Goal: Transaction & Acquisition: Purchase product/service

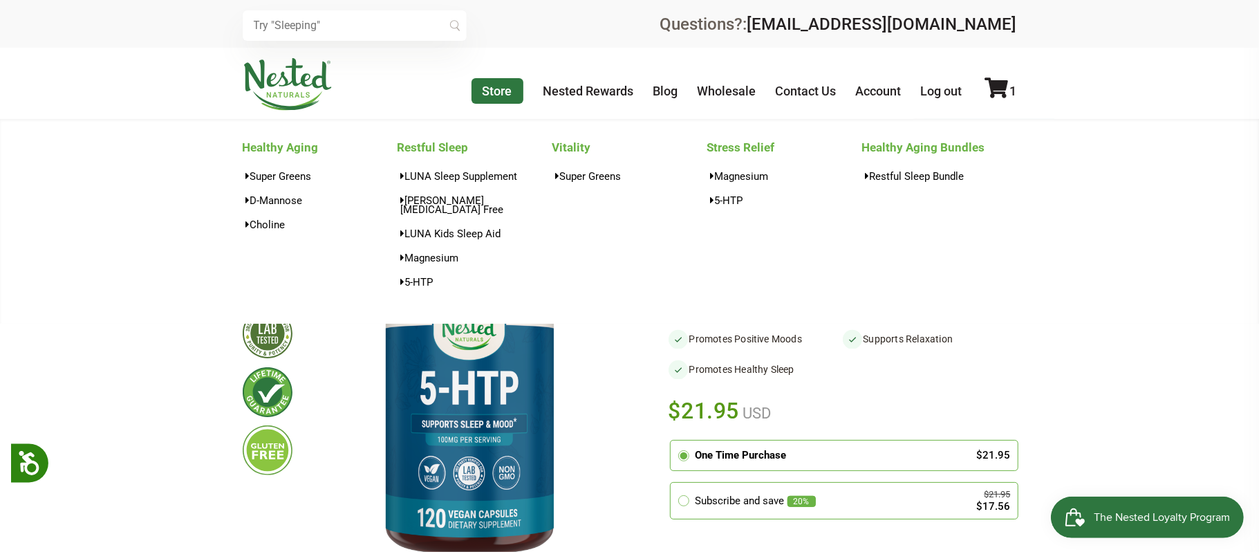
click at [490, 91] on link "Store" at bounding box center [498, 91] width 52 height 26
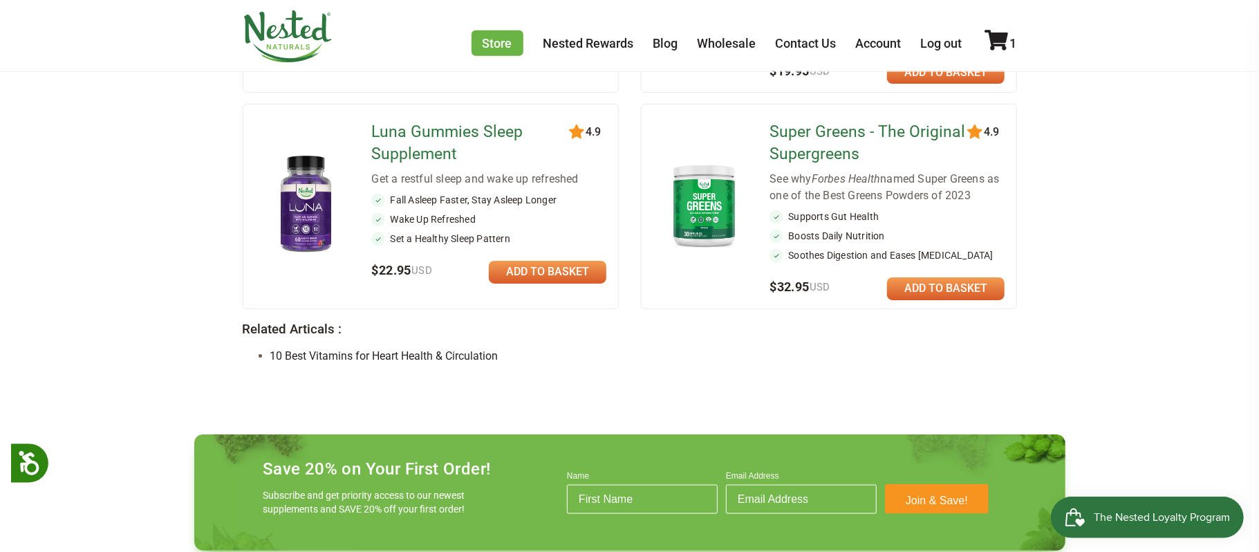
scroll to position [1242, 0]
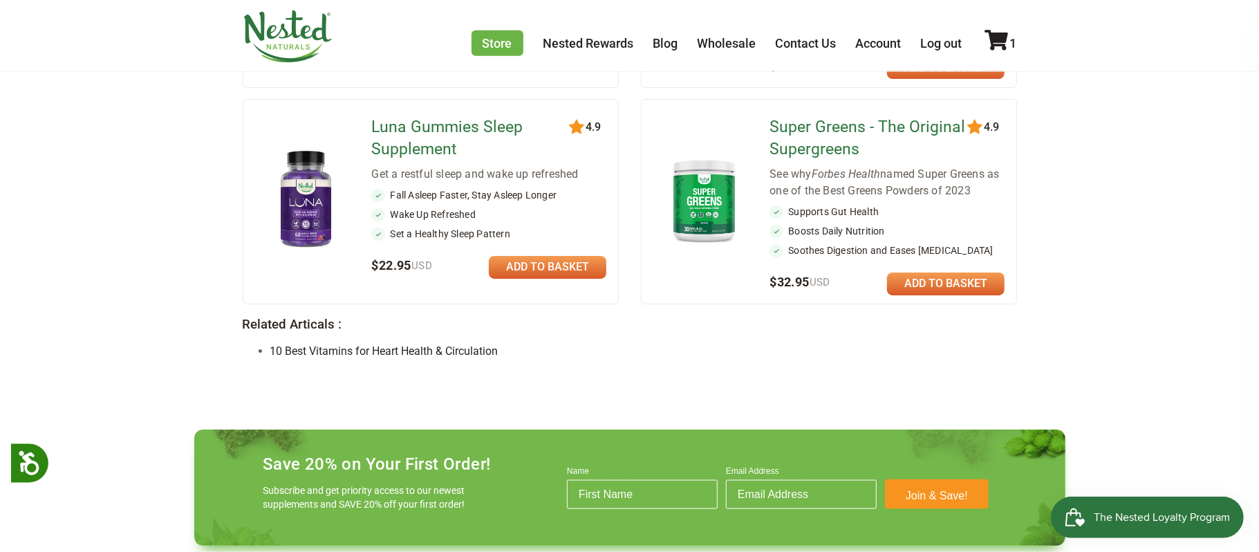
click at [796, 116] on link "Super Greens - The Original Supergreens" at bounding box center [869, 138] width 200 height 44
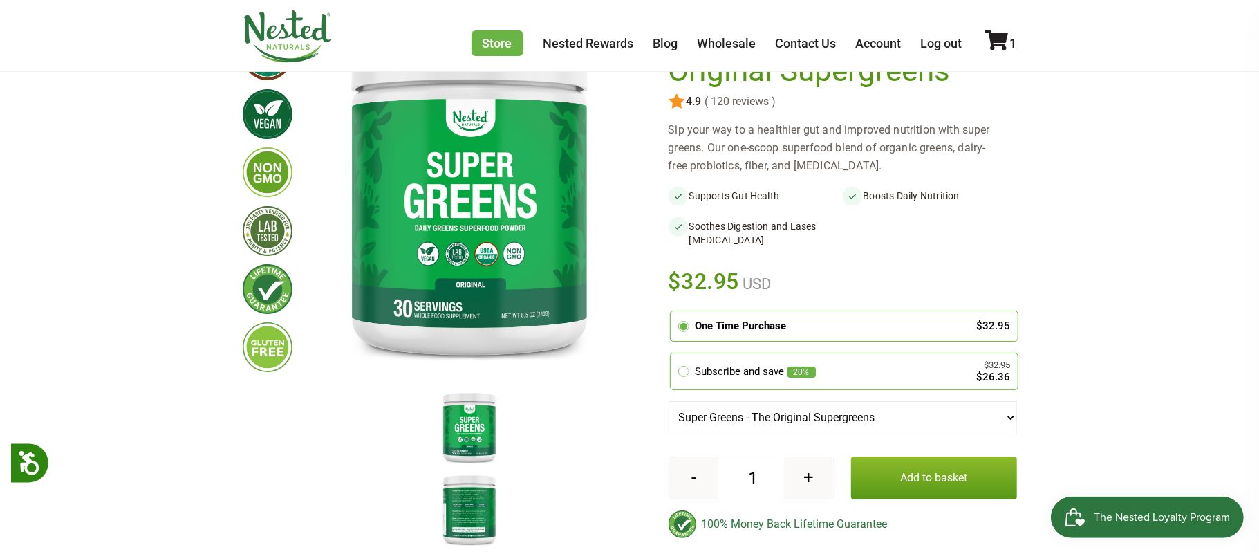
click at [933, 475] on button "Add to basket" at bounding box center [934, 477] width 166 height 43
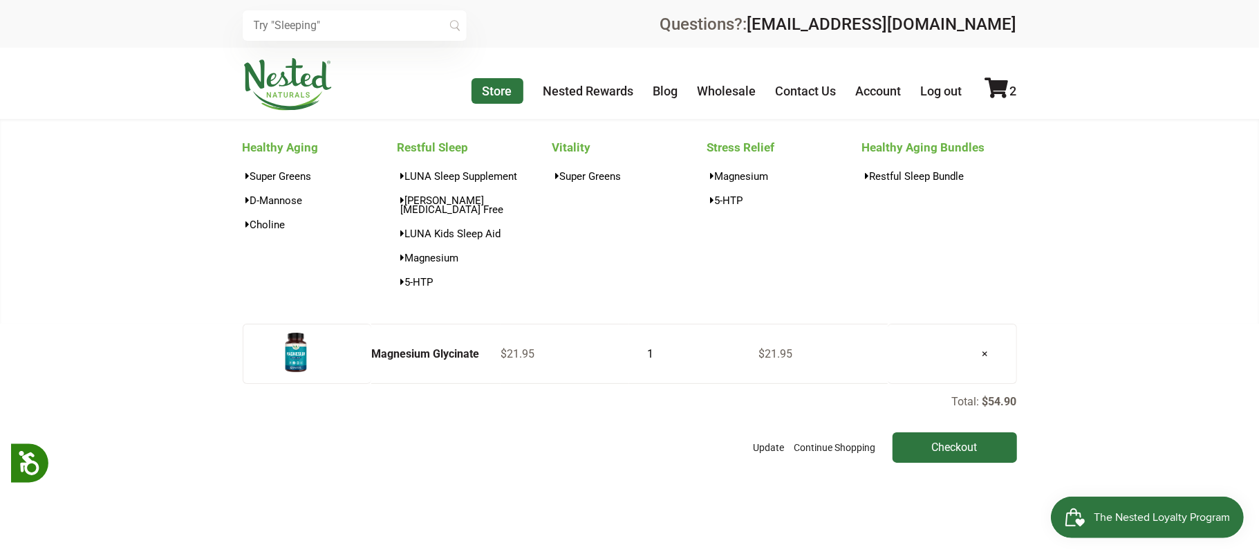
click at [506, 97] on link "Store" at bounding box center [498, 91] width 52 height 26
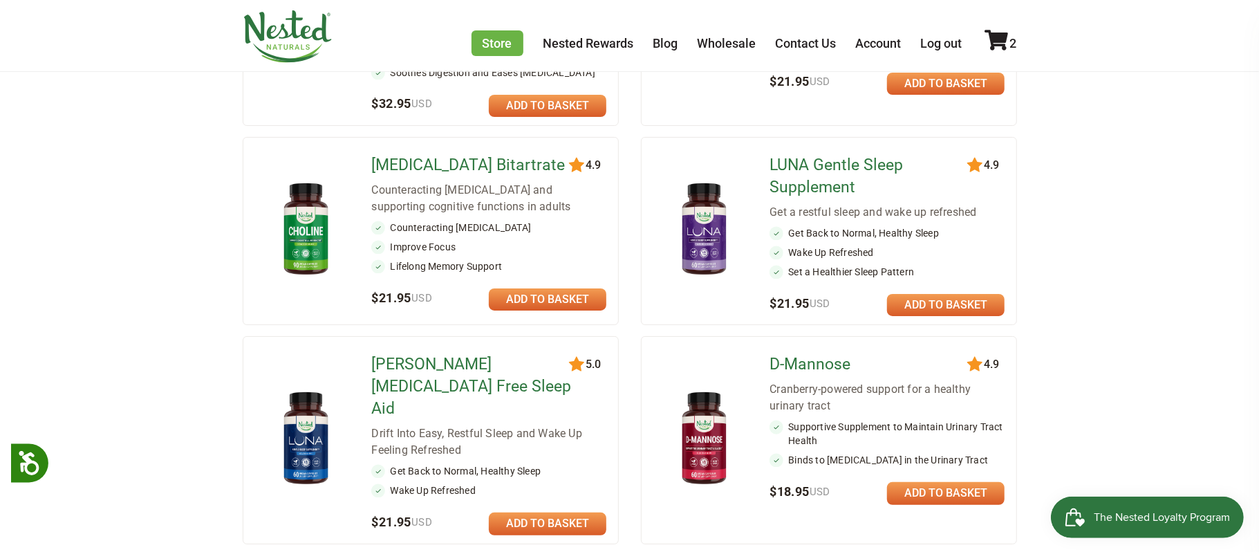
scroll to position [413, 0]
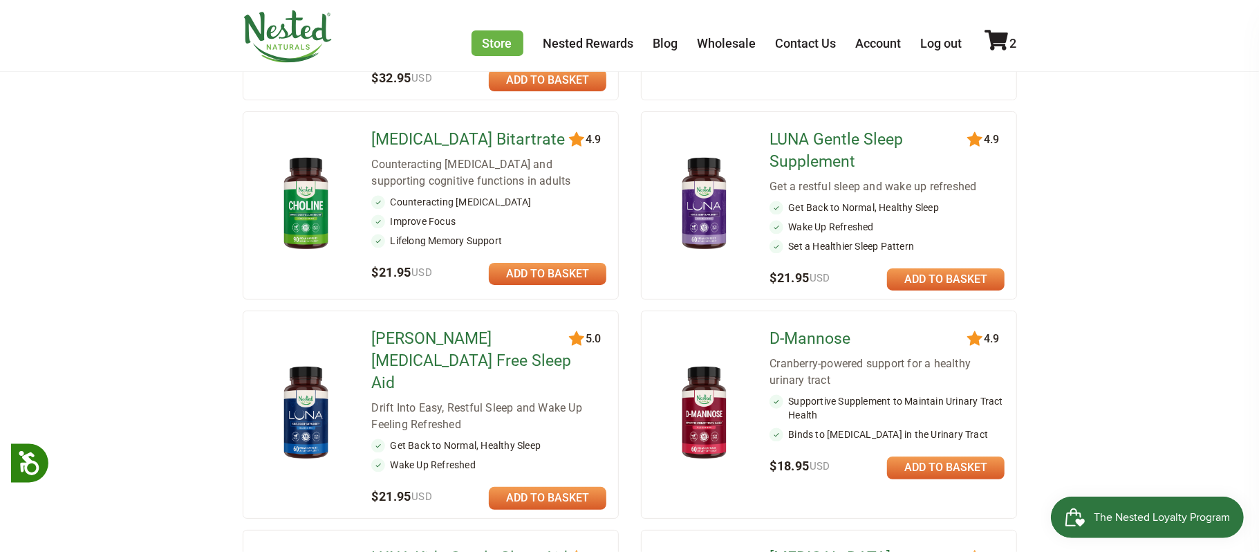
click at [813, 343] on link "D-Mannose" at bounding box center [869, 339] width 200 height 22
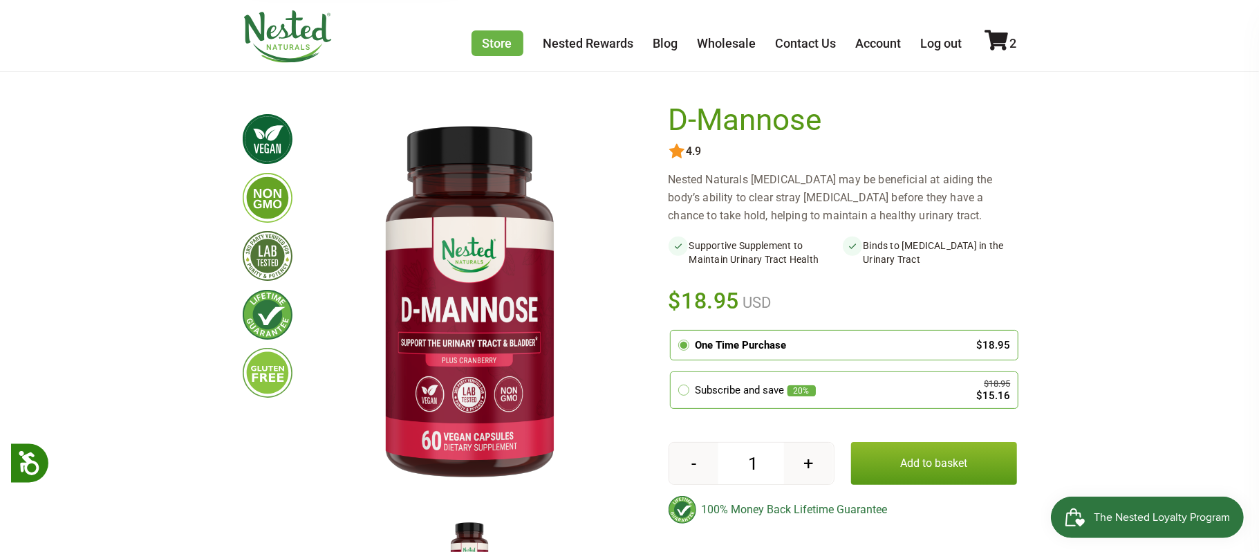
scroll to position [122, 0]
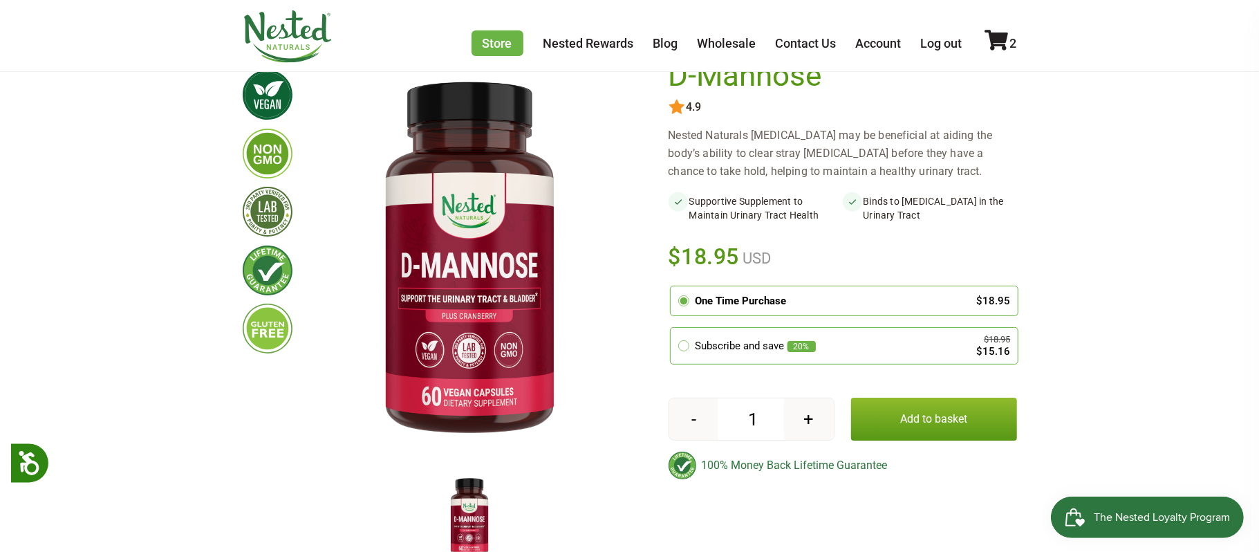
click at [932, 430] on button "Add to basket" at bounding box center [934, 419] width 166 height 43
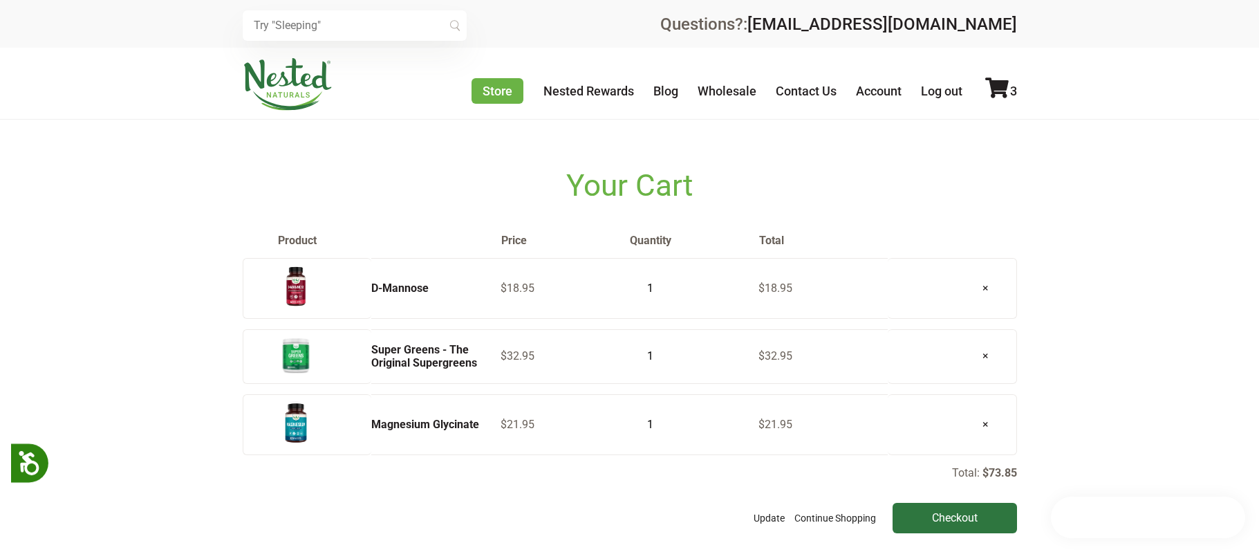
click at [1189, 284] on main "Your Cart Product Price Quantity Total [MEDICAL_DATA] $18.95 1 $18.95 × $32.95 …" at bounding box center [629, 326] width 1259 height 413
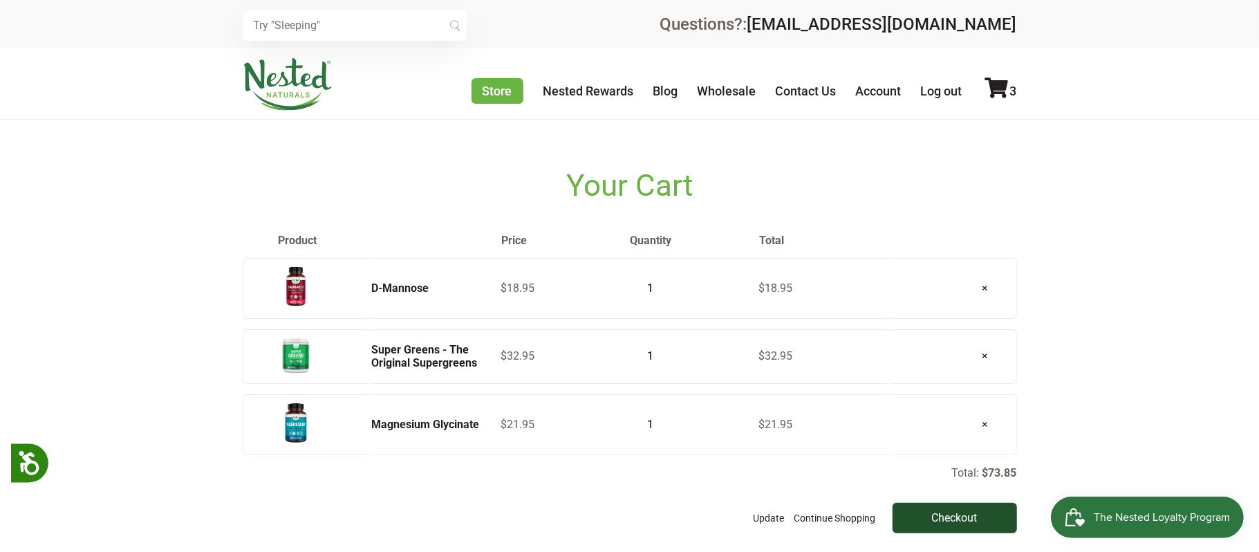
click at [951, 521] on input "Checkout" at bounding box center [955, 518] width 124 height 30
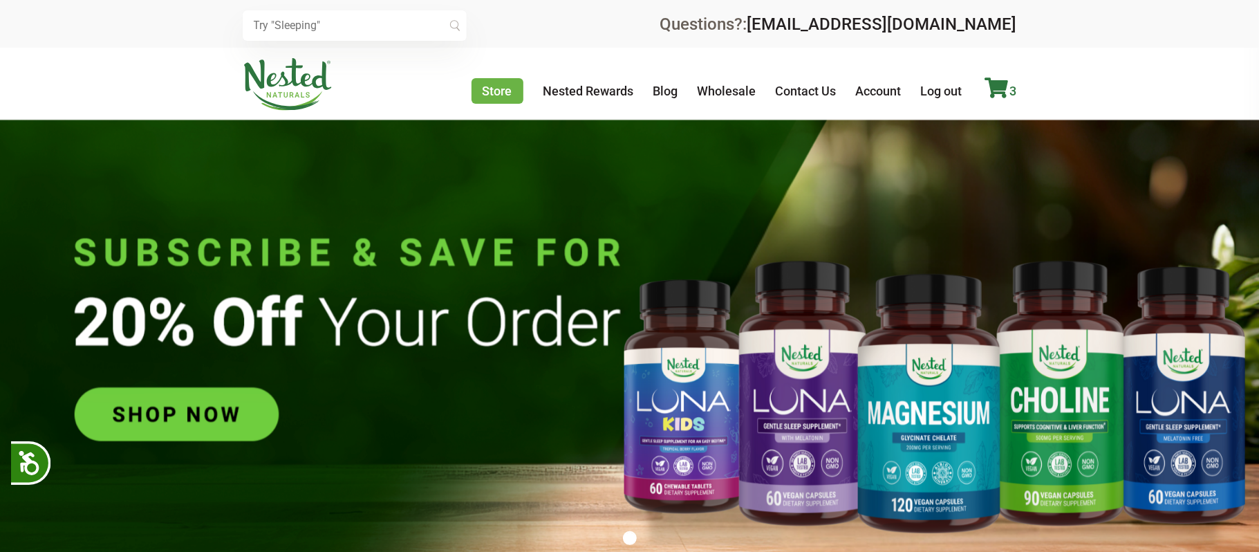
click at [998, 94] on icon at bounding box center [997, 87] width 24 height 21
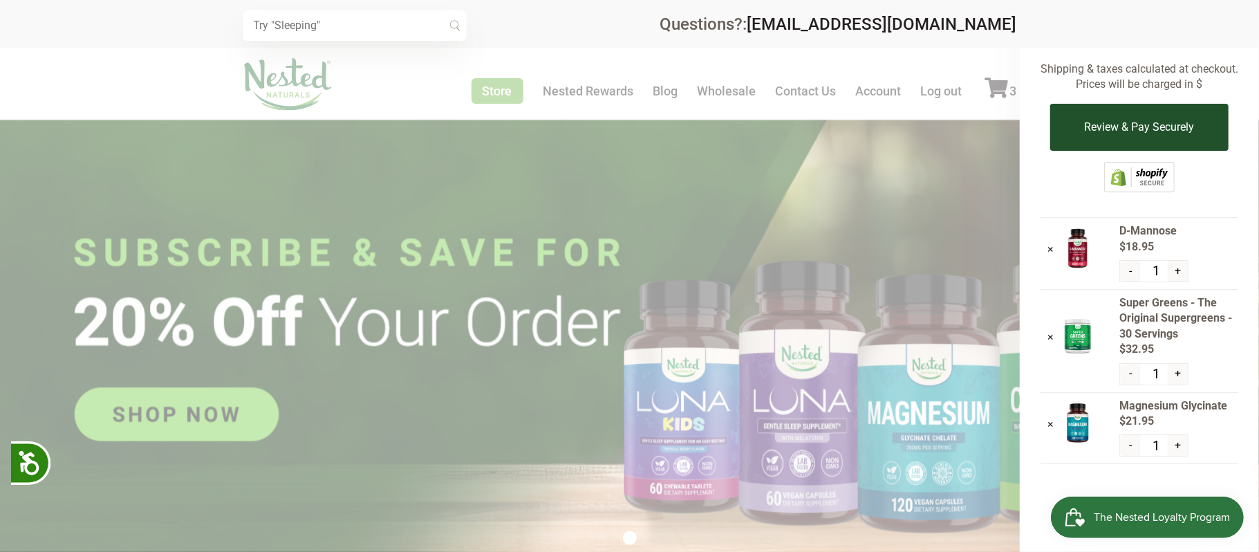
click at [1164, 141] on button "Review & Pay Securely" at bounding box center [1139, 127] width 178 height 47
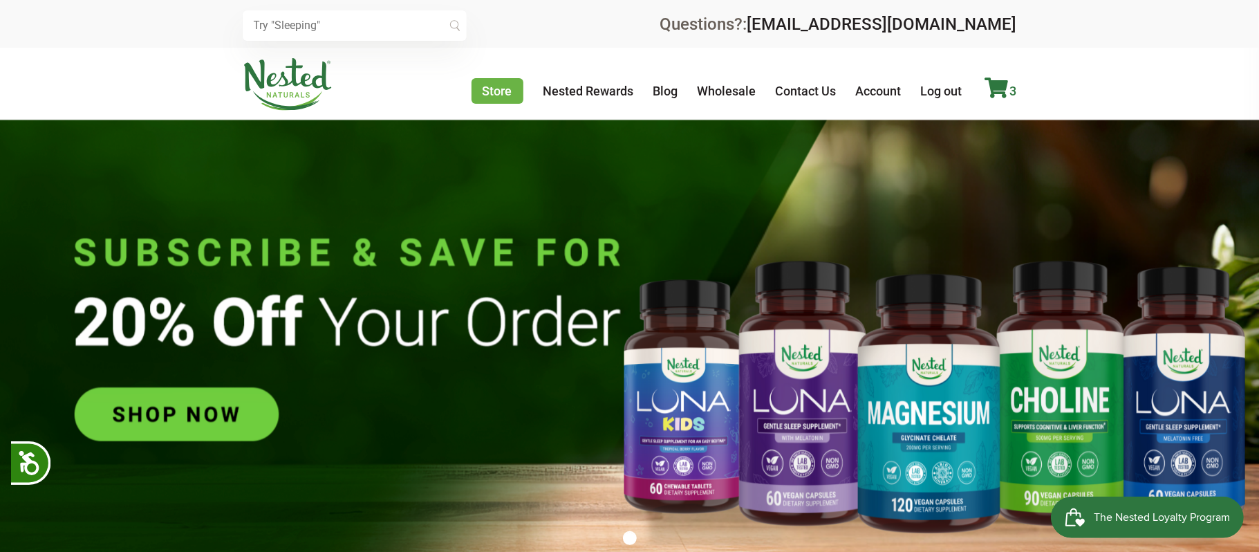
click at [1003, 87] on icon at bounding box center [997, 87] width 24 height 21
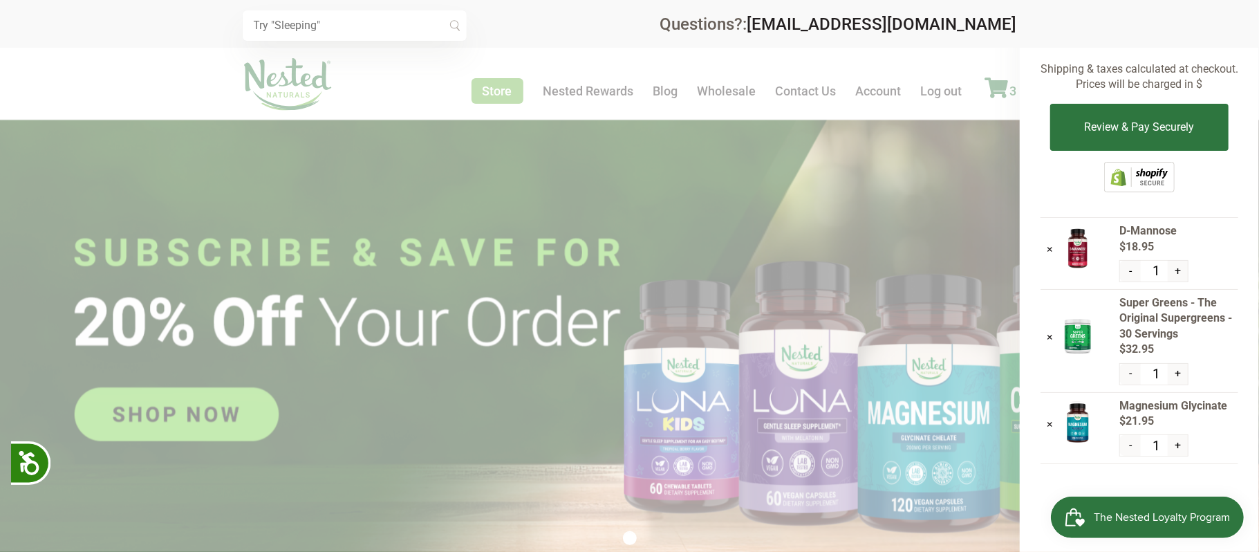
scroll to position [0, 971]
click at [1173, 130] on button "Review & Pay Securely" at bounding box center [1139, 127] width 178 height 47
